Goal: Task Accomplishment & Management: Manage account settings

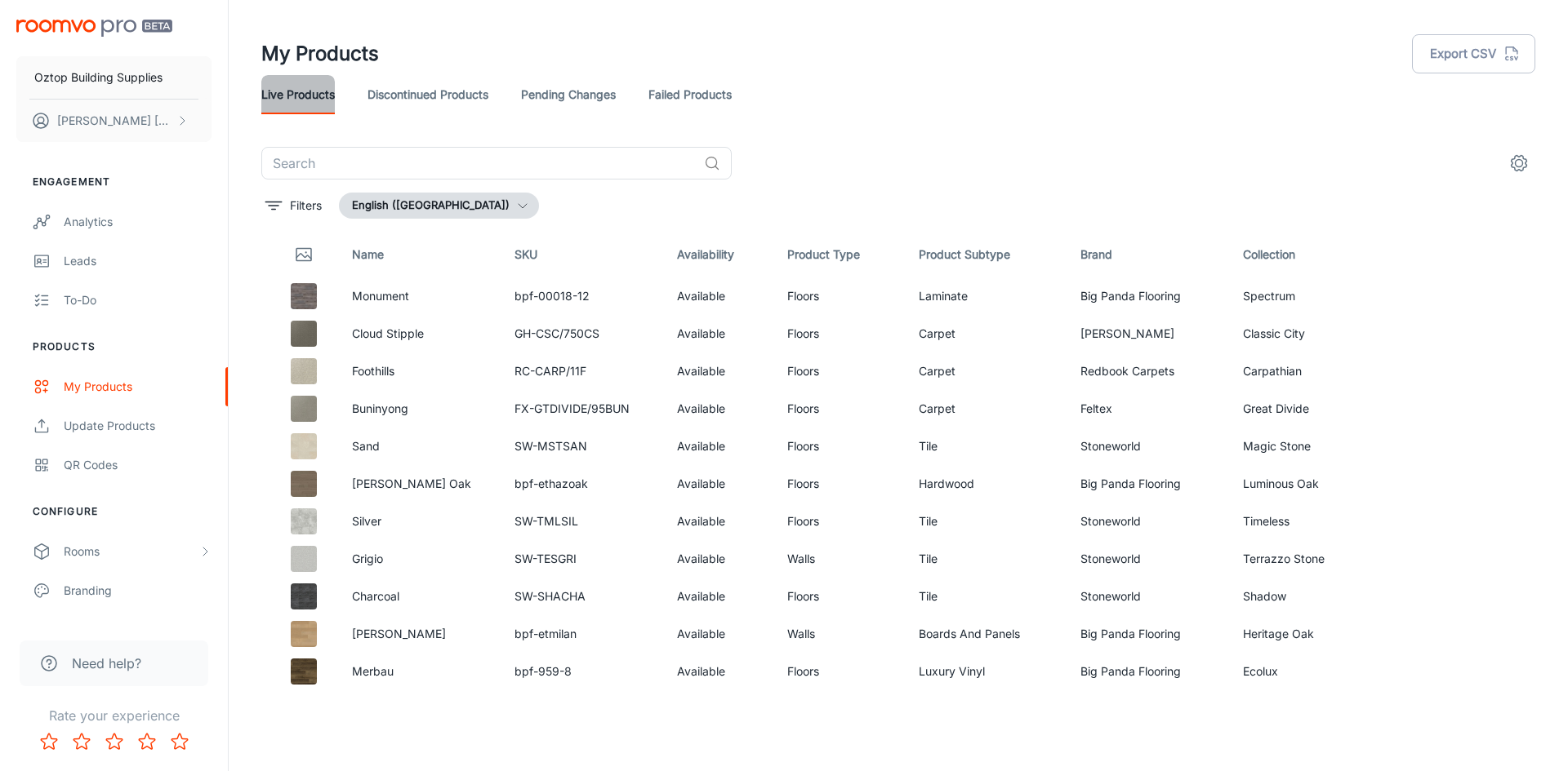
click at [301, 89] on link "Live Products" at bounding box center [298, 95] width 73 height 39
click at [536, 94] on link "Pending Changes" at bounding box center [569, 95] width 95 height 39
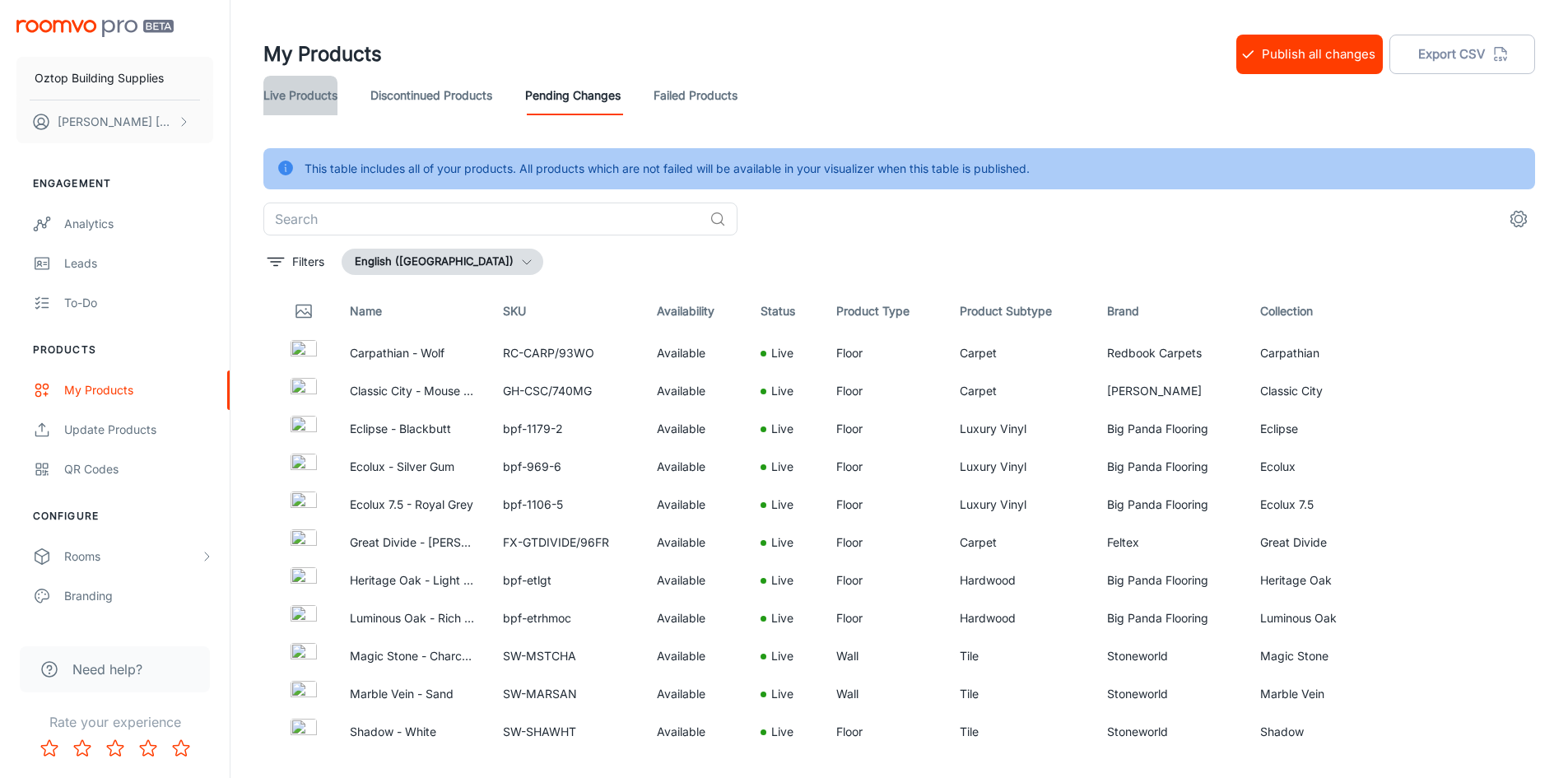
click at [281, 92] on link "Live Products" at bounding box center [301, 96] width 74 height 40
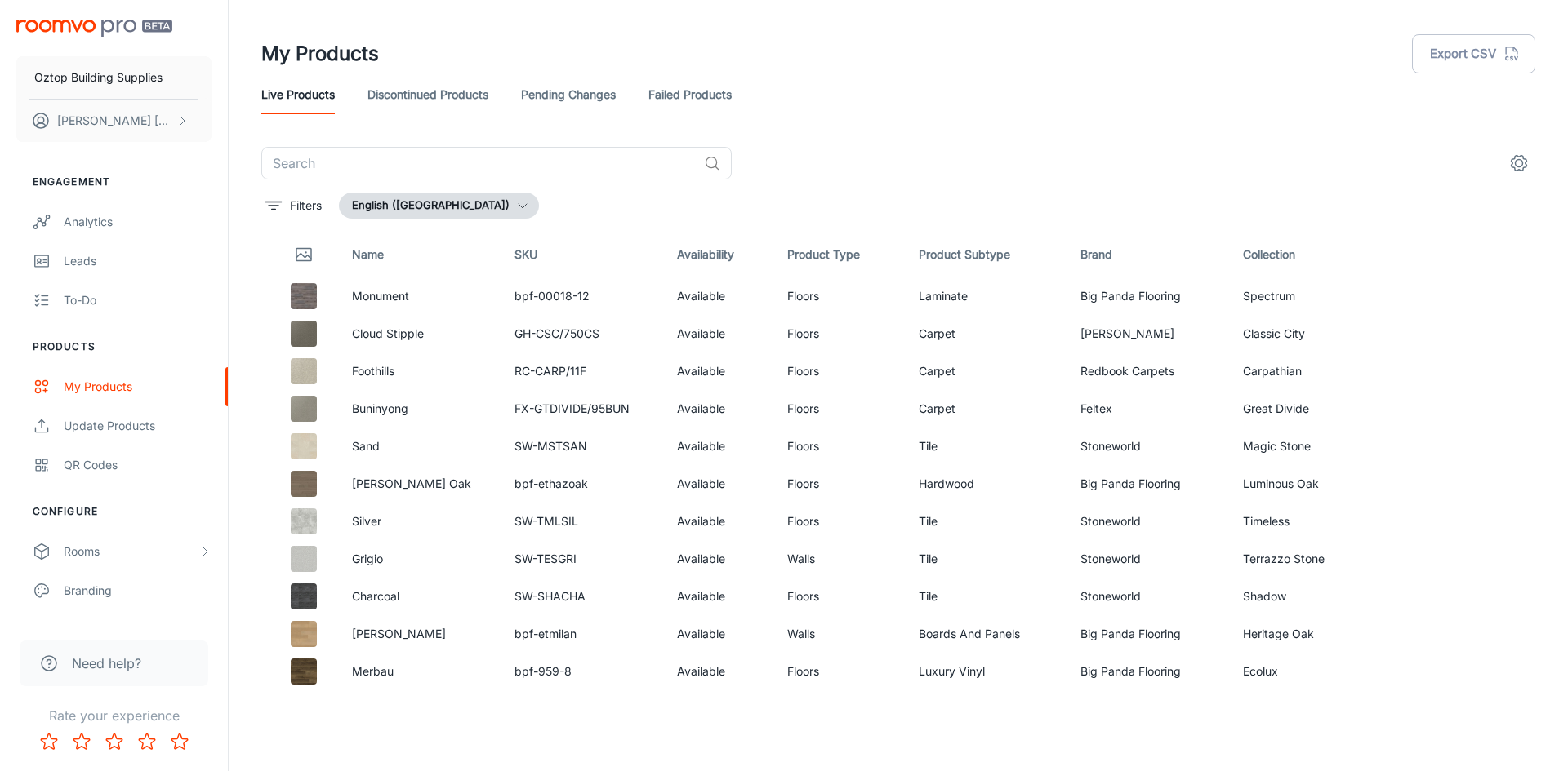
click at [578, 97] on link "Pending Changes" at bounding box center [569, 95] width 95 height 39
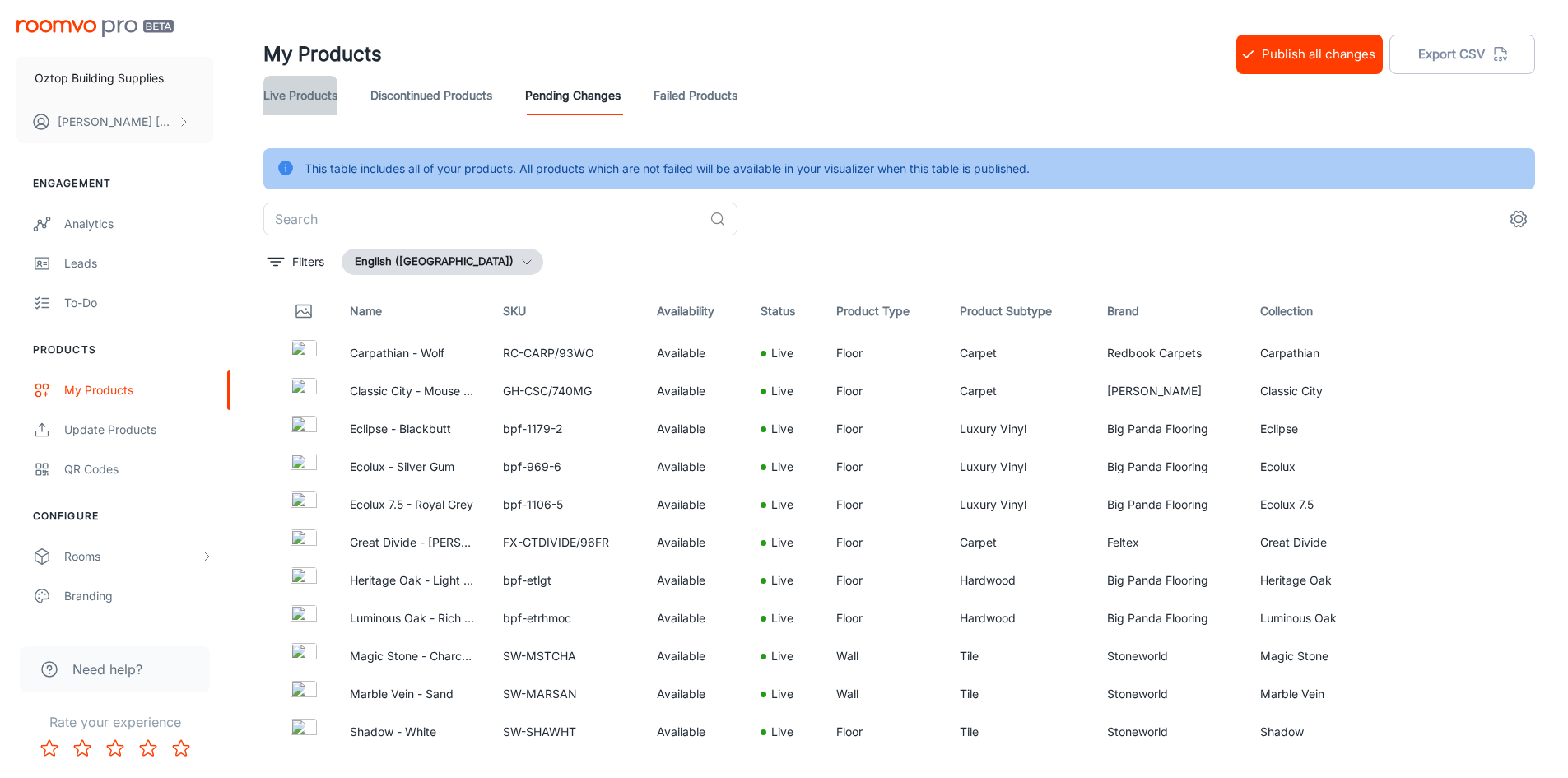
click at [297, 94] on link "Live Products" at bounding box center [301, 96] width 74 height 40
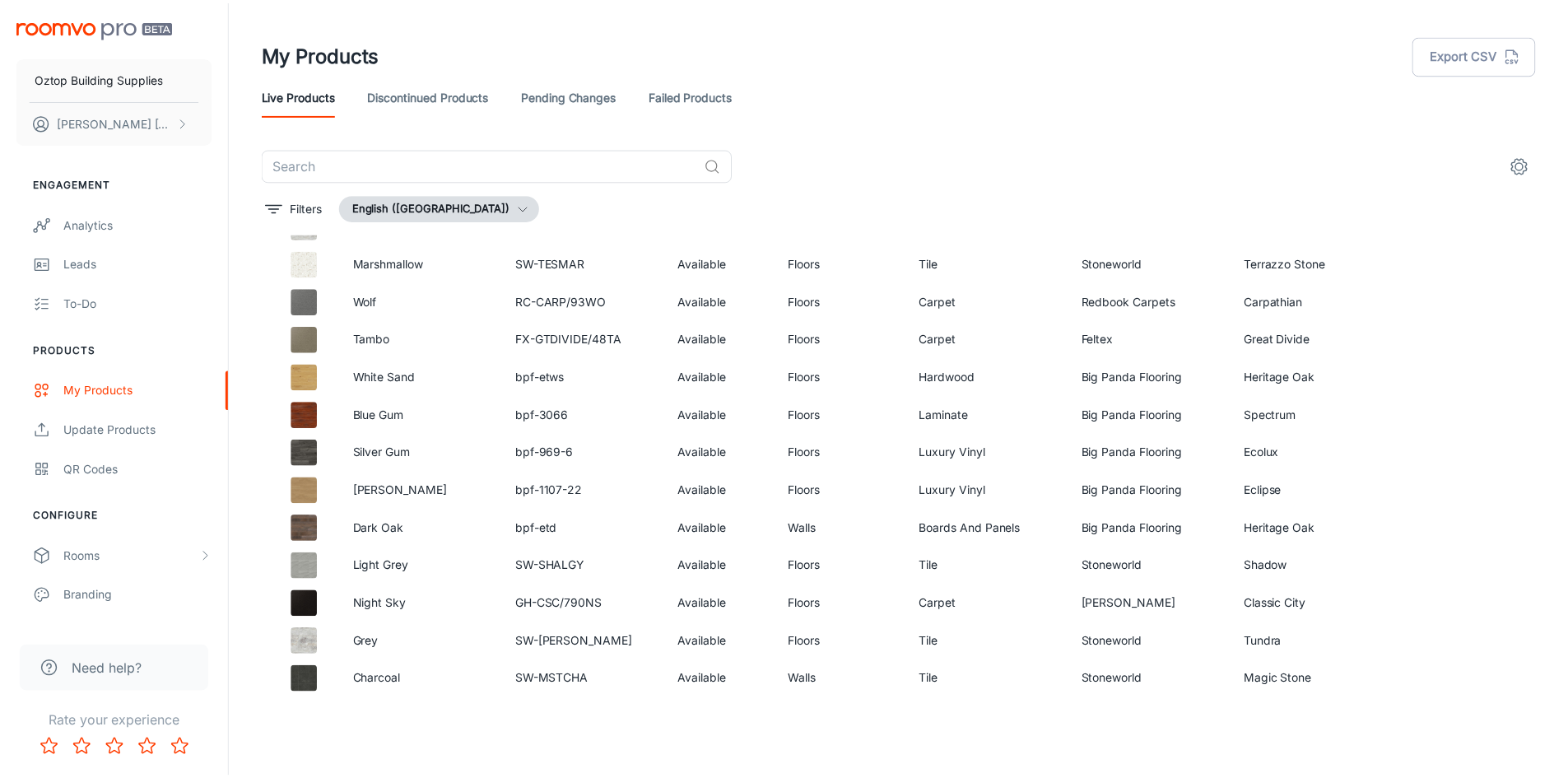
scroll to position [2065, 0]
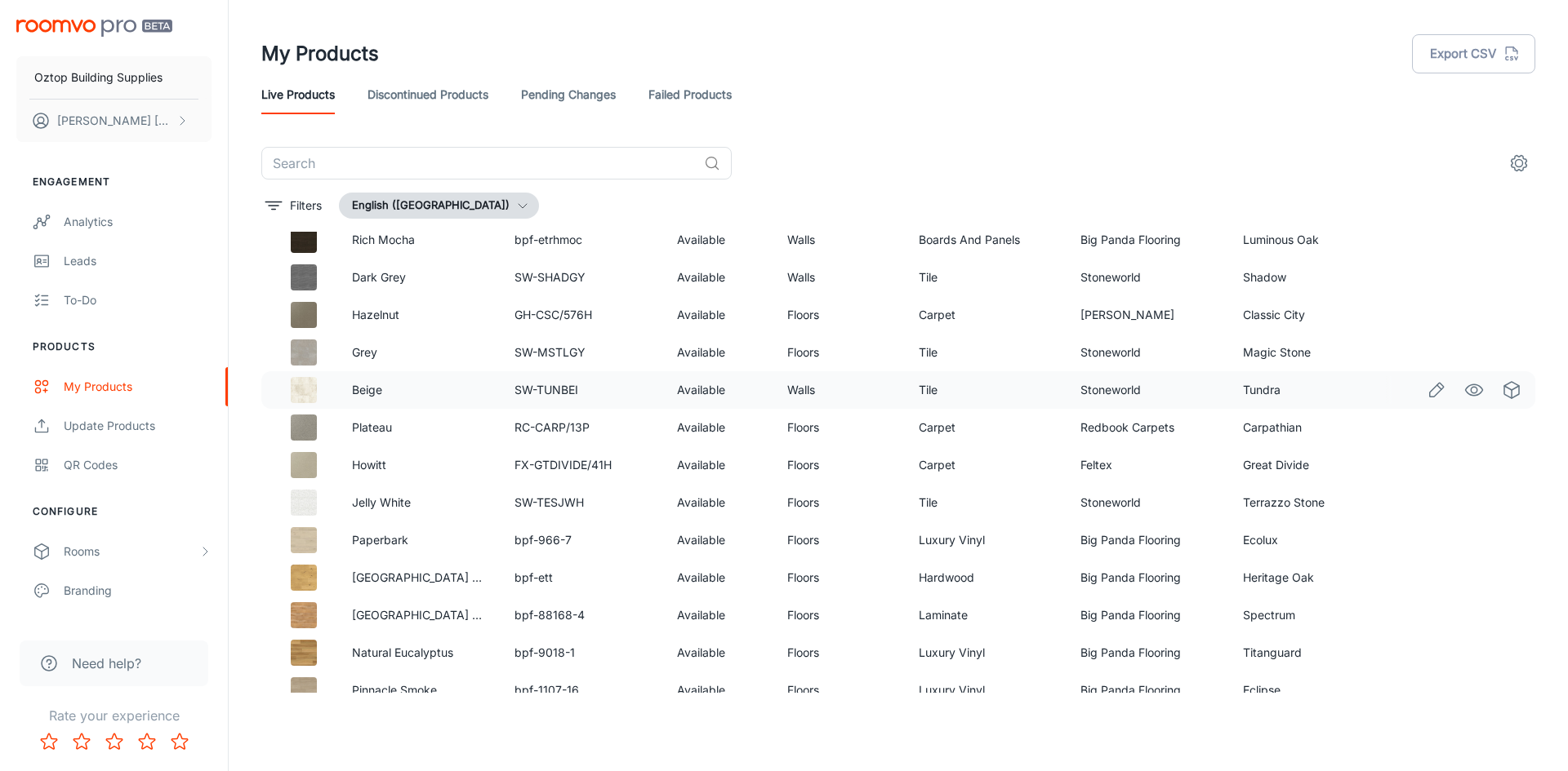
click at [310, 383] on img at bounding box center [303, 390] width 26 height 26
click at [1427, 389] on icon "Edit" at bounding box center [1437, 390] width 20 height 20
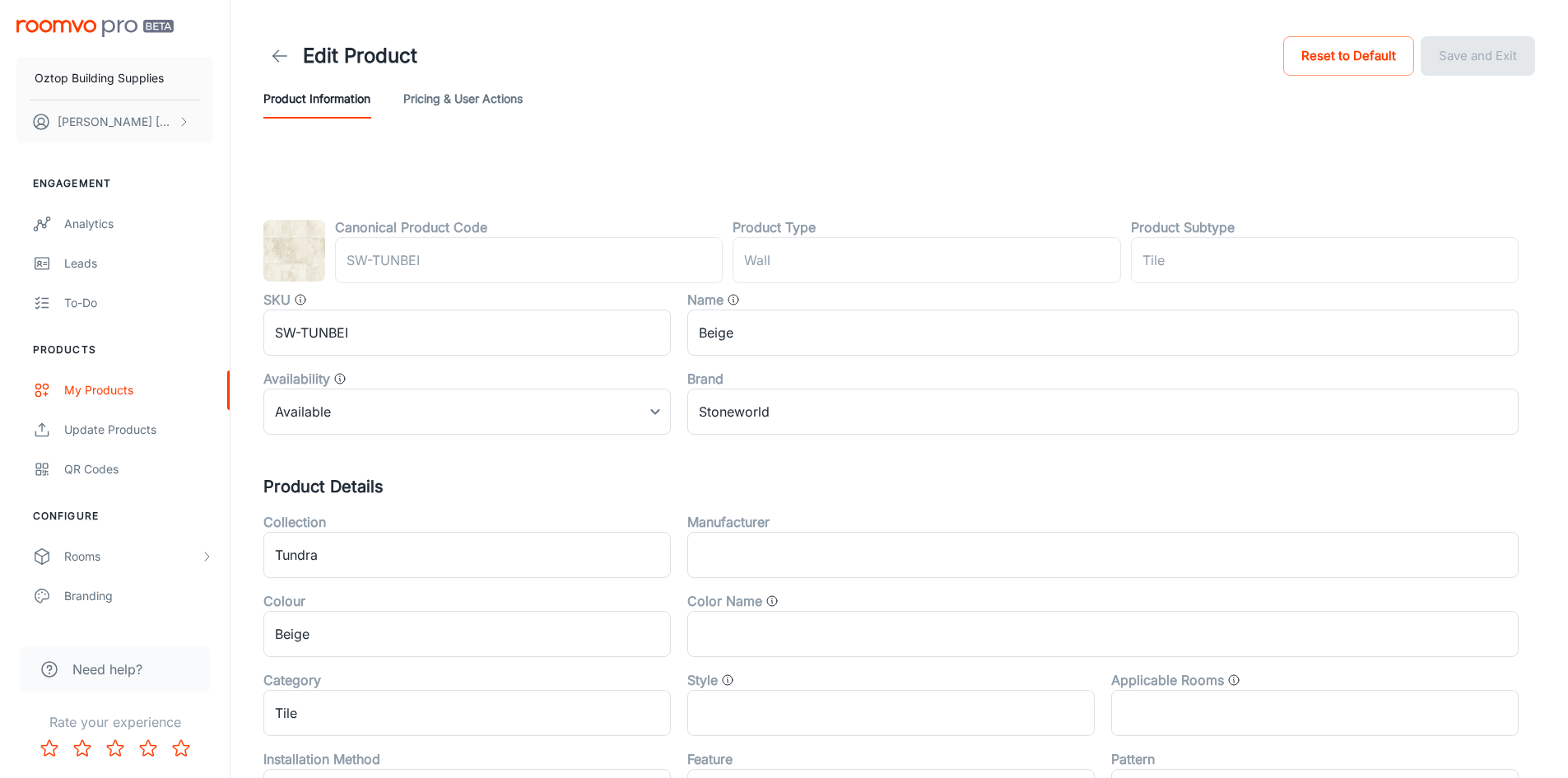
click at [277, 44] on link at bounding box center [280, 56] width 33 height 33
